Goal: Task Accomplishment & Management: Use online tool/utility

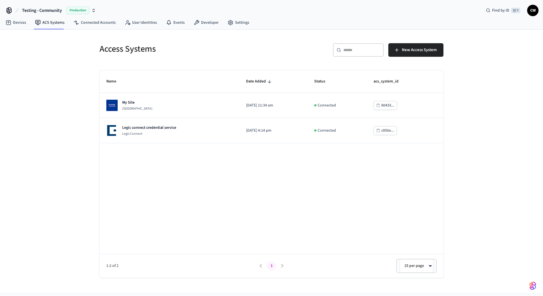
click at [79, 78] on div "Access Systems ​ ​ New Access System Name Date Added Status acs_system_id My Si…" at bounding box center [271, 161] width 543 height 263
click at [40, 67] on div "Access Systems ​ ​ New Access System Name Date Added Status acs_system_id My Si…" at bounding box center [271, 161] width 543 height 263
drag, startPoint x: 57, startPoint y: 90, endPoint x: 164, endPoint y: 98, distance: 107.1
click at [57, 90] on div "Access Systems ​ ​ New Access System Name Date Added Status acs_system_id My Si…" at bounding box center [271, 161] width 543 height 263
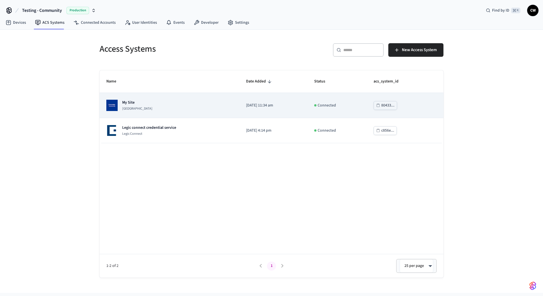
click at [198, 101] on div "My Site [GEOGRAPHIC_DATA]" at bounding box center [169, 105] width 126 height 11
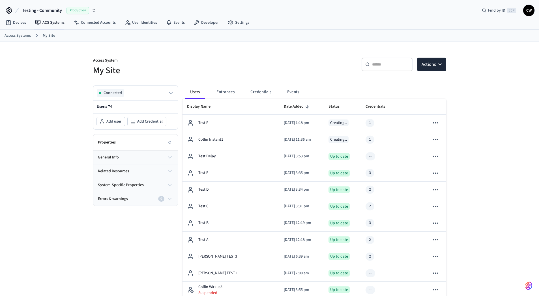
click at [148, 142] on div "Properties" at bounding box center [135, 143] width 84 height 16
click at [170, 141] on icon at bounding box center [170, 143] width 6 height 6
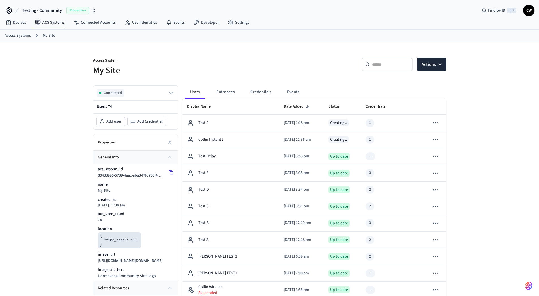
click at [171, 172] on icon at bounding box center [170, 172] width 5 height 5
click at [50, 17] on nav "Devices ACS Systems Connected Accounts User Identities Events Developer Settings" at bounding box center [127, 22] width 252 height 13
click at [88, 21] on link "Connected Accounts" at bounding box center [94, 23] width 51 height 10
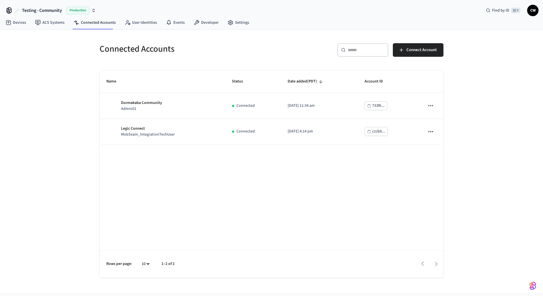
click at [69, 101] on div "Connected Accounts ​ ​ Connect Account Name Status Date added (PDT) Account ID …" at bounding box center [271, 161] width 543 height 263
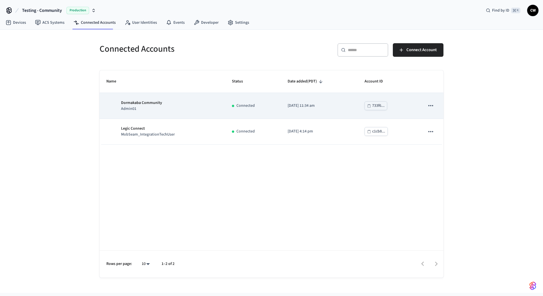
click at [173, 113] on td "Dormakaba Community Admin01" at bounding box center [163, 106] width 126 height 26
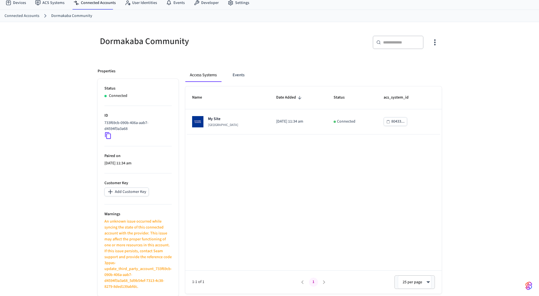
scroll to position [20, 0]
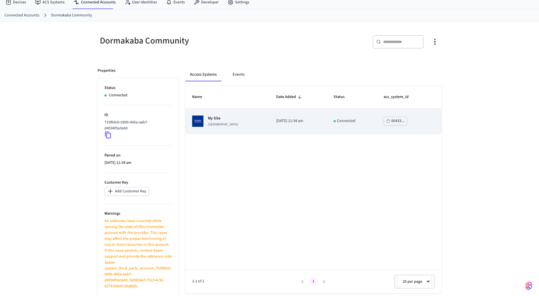
click at [218, 126] on p "[GEOGRAPHIC_DATA]" at bounding box center [223, 124] width 30 height 5
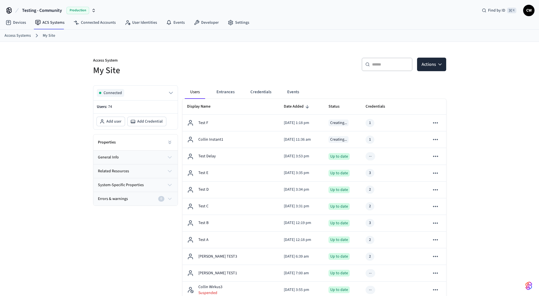
click at [153, 141] on div "Properties" at bounding box center [135, 143] width 84 height 16
click at [170, 141] on icon at bounding box center [170, 143] width 6 height 6
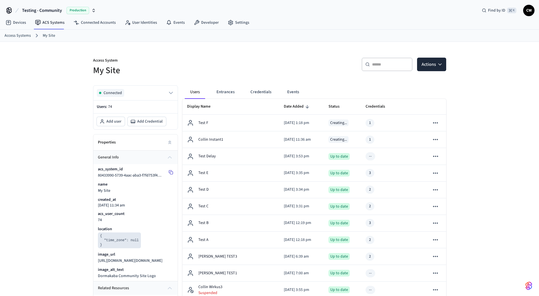
click at [170, 172] on icon at bounding box center [170, 172] width 5 height 5
click at [151, 75] on h5 "My Site" at bounding box center [179, 71] width 173 height 12
click at [59, 21] on link "ACS Systems" at bounding box center [50, 23] width 38 height 10
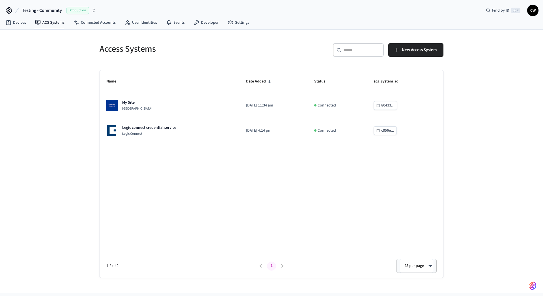
click at [52, 92] on div "Access Systems ​ ​ New Access System Name Date Added Status acs_system_id My Si…" at bounding box center [271, 161] width 543 height 263
click at [34, 132] on div "Access Systems ​ ​ New Access System Name Date Added Status acs_system_id My Si…" at bounding box center [271, 161] width 543 height 263
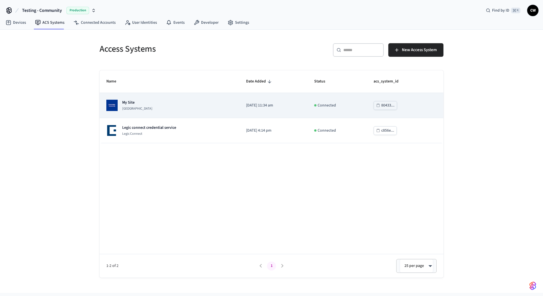
click at [169, 100] on div "My Site [GEOGRAPHIC_DATA]" at bounding box center [169, 105] width 126 height 11
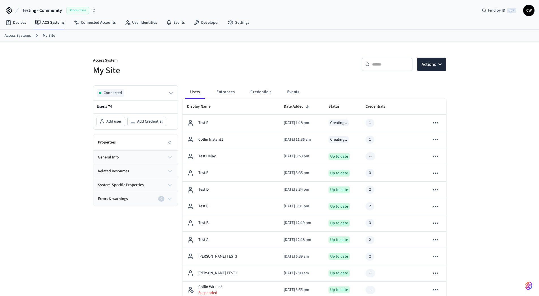
click at [253, 52] on div "Access System My Site" at bounding box center [176, 63] width 180 height 25
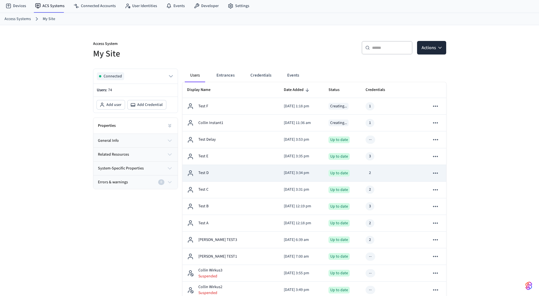
scroll to position [77, 0]
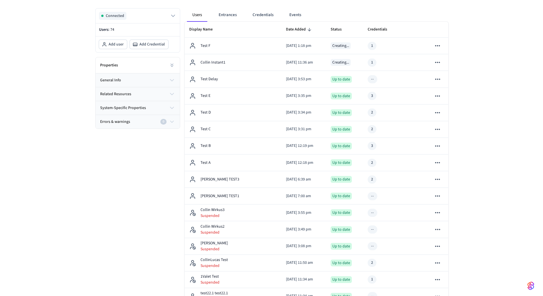
scroll to position [0, 0]
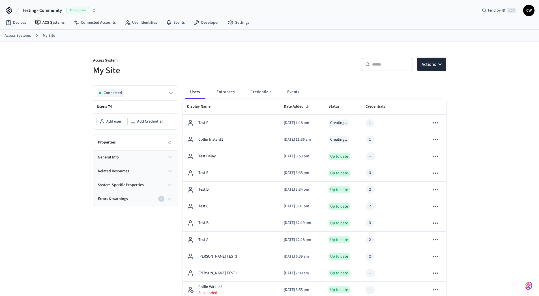
click at [273, 64] on div "​ ​ Actions" at bounding box center [359, 67] width 173 height 18
click at [47, 24] on link "ACS Systems" at bounding box center [50, 23] width 38 height 10
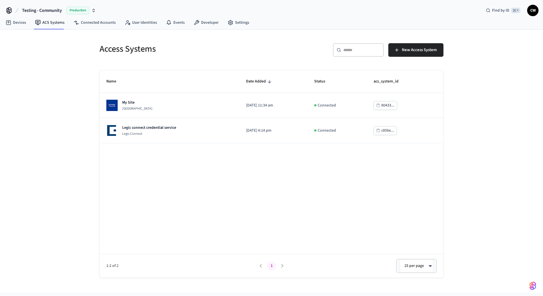
click at [55, 72] on div "Access Systems ​ ​ New Access System Name Date Added Status acs_system_id My Si…" at bounding box center [271, 161] width 543 height 263
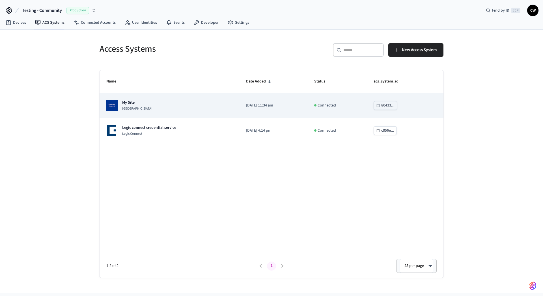
click at [167, 106] on div "My Site [GEOGRAPHIC_DATA]" at bounding box center [169, 105] width 126 height 11
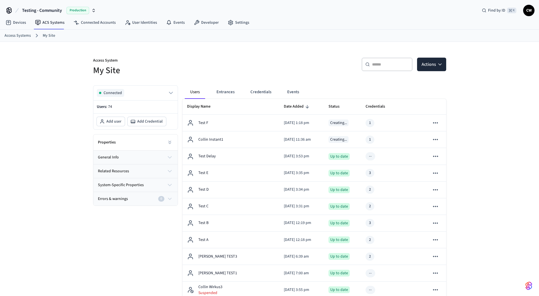
click at [229, 60] on p "Access System" at bounding box center [179, 61] width 173 height 7
click at [46, 21] on link "ACS Systems" at bounding box center [50, 23] width 38 height 10
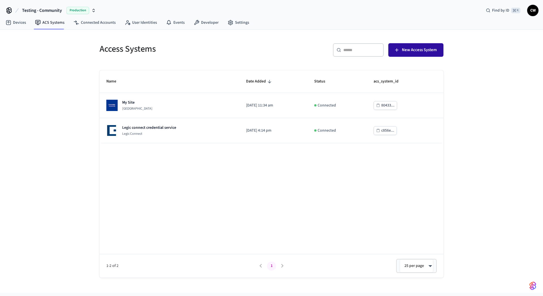
click at [432, 47] on span "New Access System" at bounding box center [419, 49] width 35 height 7
click at [66, 82] on div "Access Systems ​ ​ New Access System Name Date Added Status acs_system_id My Si…" at bounding box center [271, 161] width 543 height 263
click at [36, 111] on div "Access Systems ​ ​ New Access System Name Date Added Status acs_system_id My Si…" at bounding box center [271, 161] width 543 height 263
click at [27, 105] on div "Access Systems ​ ​ New Access System Name Date Added Status acs_system_id My Si…" at bounding box center [271, 161] width 543 height 263
click at [34, 101] on div "Access Systems ​ ​ New Access System Name Date Added Status acs_system_id My Si…" at bounding box center [271, 161] width 543 height 263
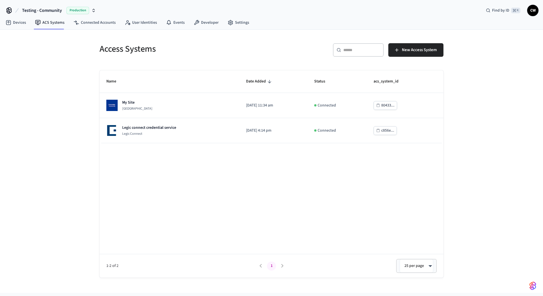
click at [162, 167] on div "Name Date Added Status acs_system_id My Site Dormakaba Community Site [DATE] 11…" at bounding box center [272, 174] width 344 height 208
click at [209, 57] on div "Access Systems" at bounding box center [180, 48] width 175 height 25
